Goal: Navigation & Orientation: Find specific page/section

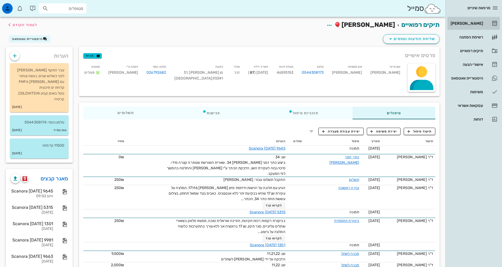
click at [467, 24] on div "[PERSON_NAME]" at bounding box center [466, 23] width 33 height 4
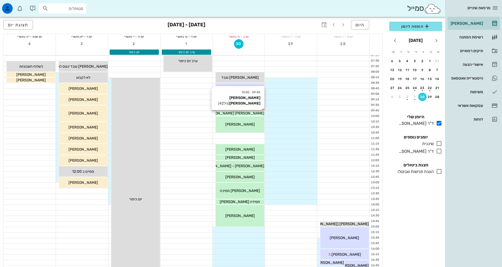
click at [256, 113] on div "[PERSON_NAME] [PERSON_NAME]" at bounding box center [240, 114] width 49 height 6
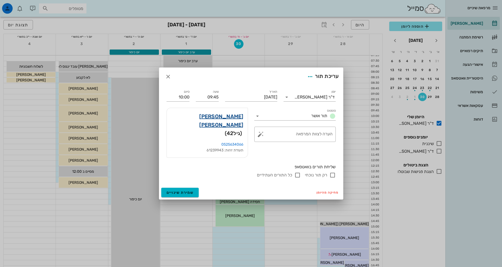
click at [234, 125] on link "[PERSON_NAME] [PERSON_NAME]" at bounding box center [207, 120] width 73 height 17
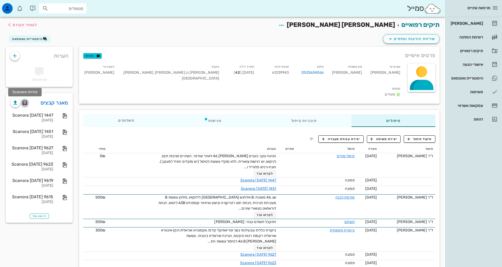
click at [25, 103] on img "button" at bounding box center [24, 102] width 5 height 5
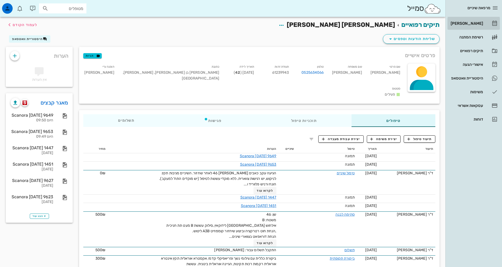
click at [466, 23] on div "[PERSON_NAME]" at bounding box center [466, 23] width 33 height 4
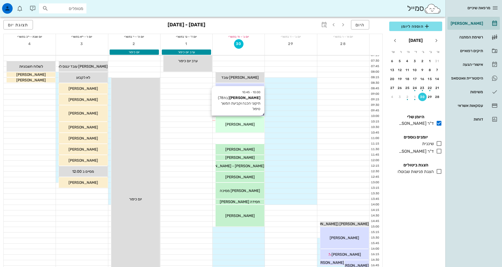
click at [250, 128] on div "10:00 - 10:45 [PERSON_NAME] (בת 78 ) תיקוני הכנה וקביעת המשך טיפול [PERSON_NAME]" at bounding box center [240, 125] width 49 height 16
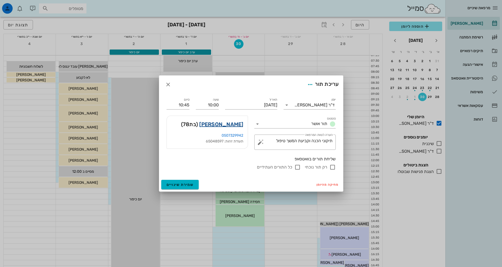
click at [231, 126] on link "[PERSON_NAME]" at bounding box center [221, 124] width 44 height 8
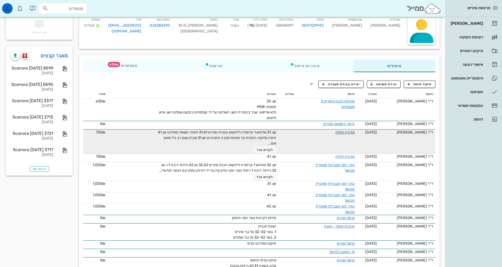
scroll to position [53, 0]
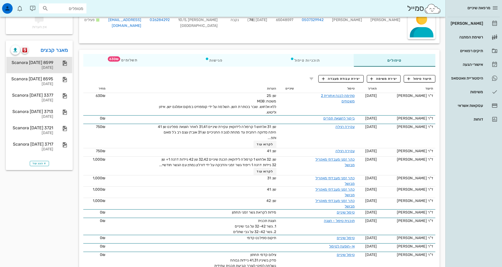
click at [47, 61] on div "Scanora [DATE] 8599" at bounding box center [32, 62] width 43 height 5
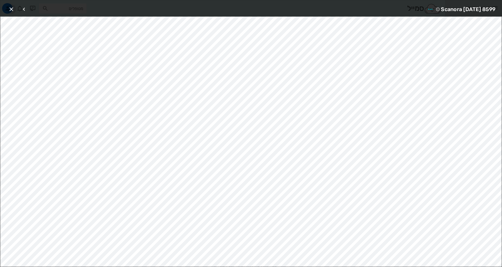
drag, startPoint x: 9, startPoint y: 9, endPoint x: 14, endPoint y: 20, distance: 11.3
click at [9, 9] on icon "button" at bounding box center [11, 9] width 6 height 6
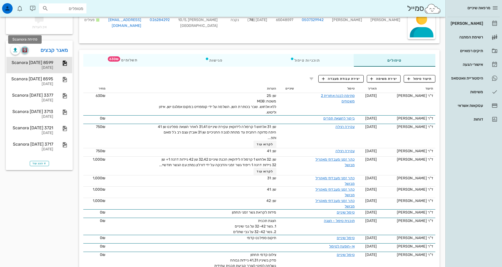
click at [27, 50] on img "button" at bounding box center [24, 50] width 5 height 5
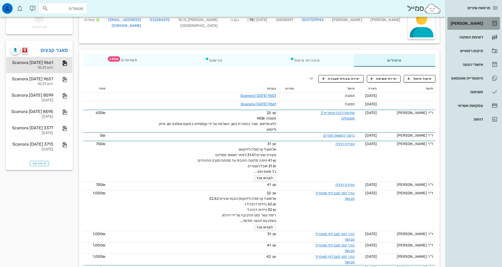
click at [472, 24] on div "[PERSON_NAME]" at bounding box center [466, 23] width 33 height 4
